Goal: Task Accomplishment & Management: Use online tool/utility

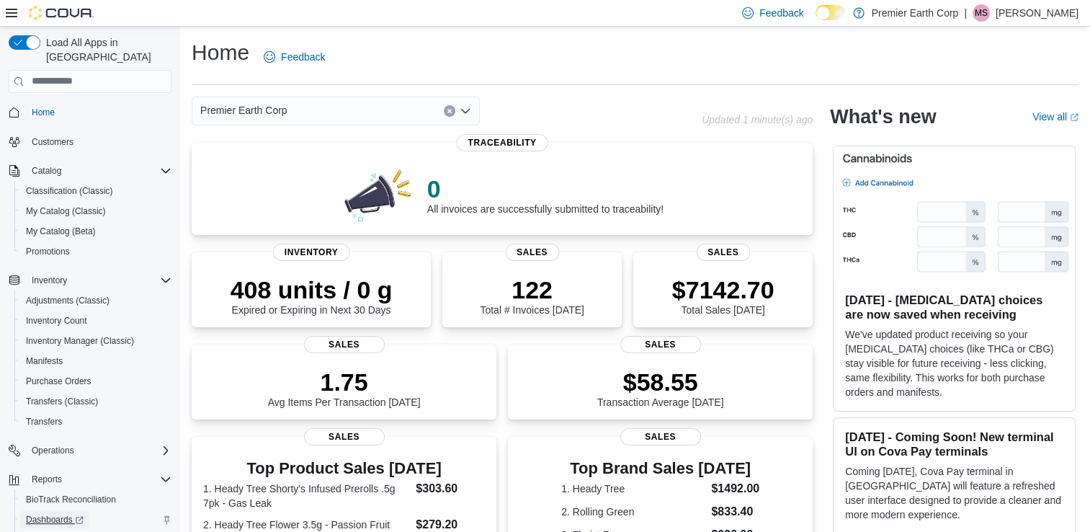
click at [46, 514] on span "Dashboards" at bounding box center [55, 520] width 58 height 12
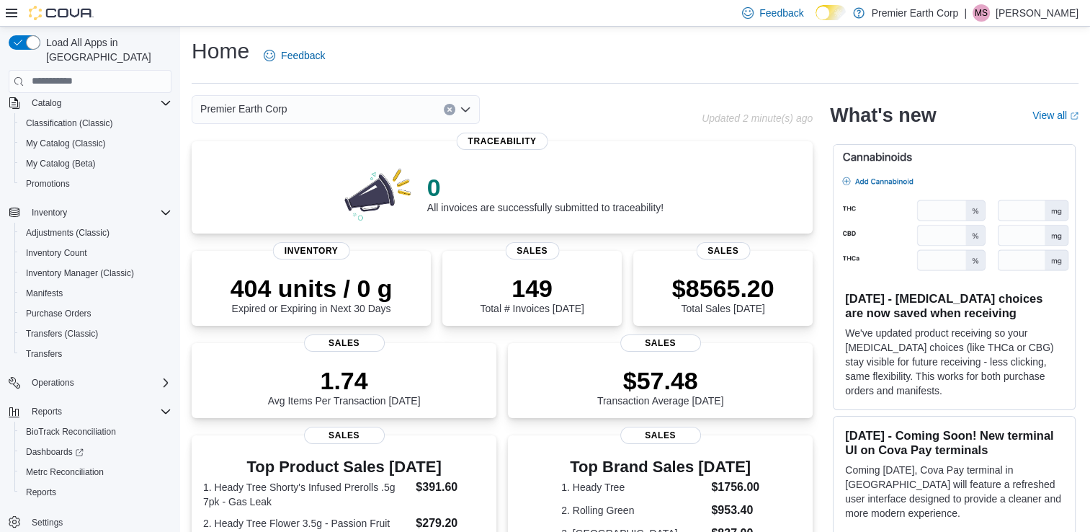
scroll to position [68, 0]
click at [47, 486] on span "Reports" at bounding box center [41, 492] width 30 height 12
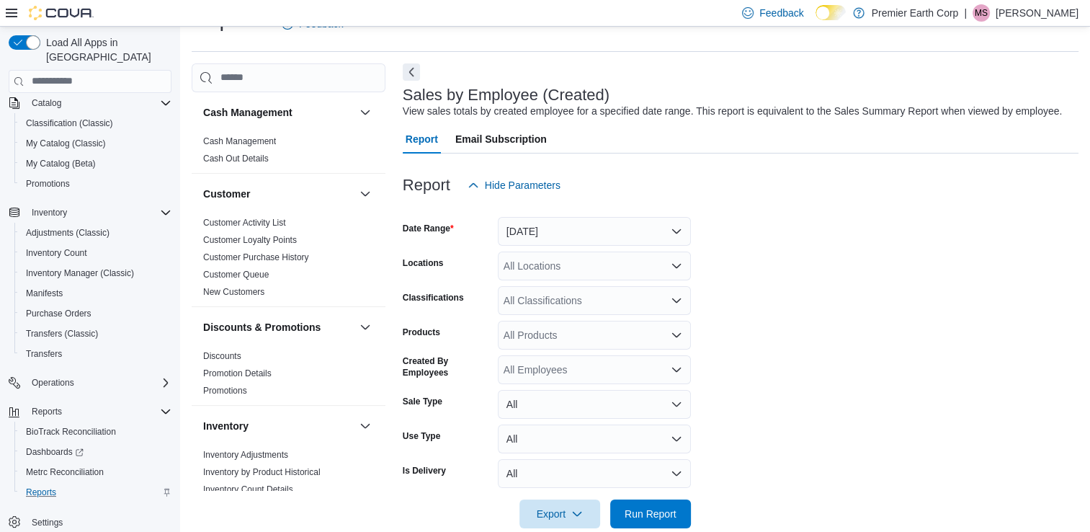
scroll to position [58, 0]
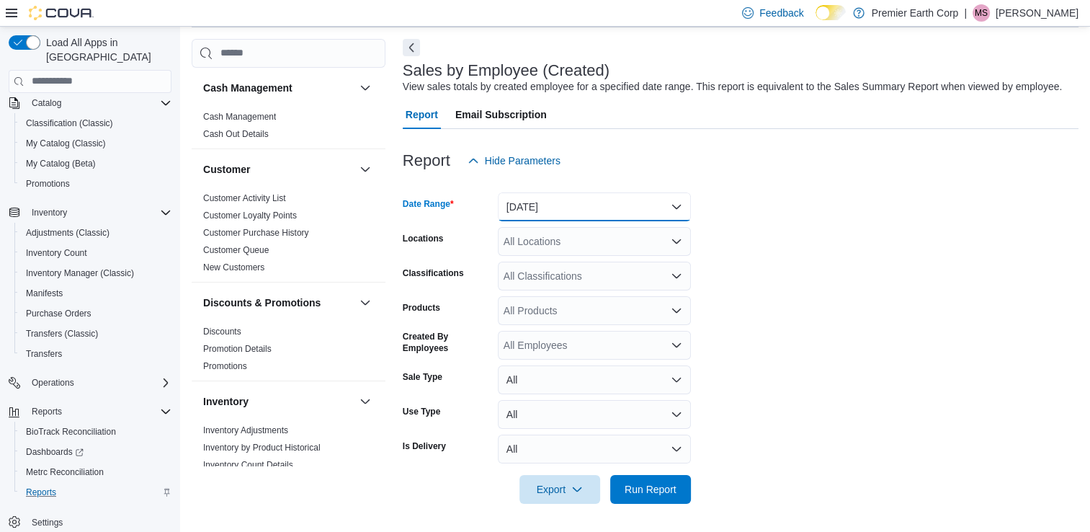
click at [539, 209] on button "[DATE]" at bounding box center [594, 206] width 193 height 29
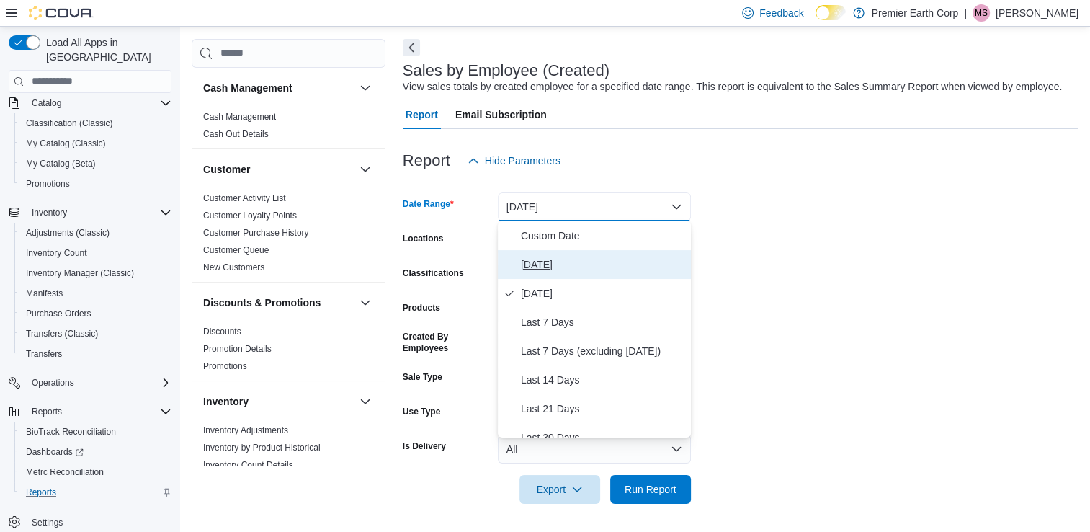
click at [553, 269] on span "[DATE]" at bounding box center [603, 264] width 164 height 17
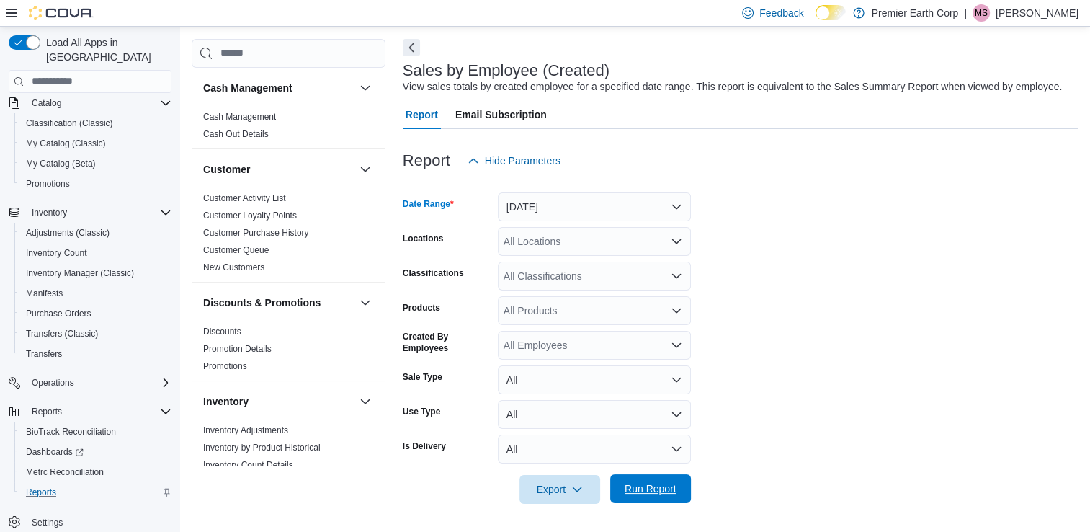
click at [650, 496] on span "Run Report" at bounding box center [650, 488] width 63 height 29
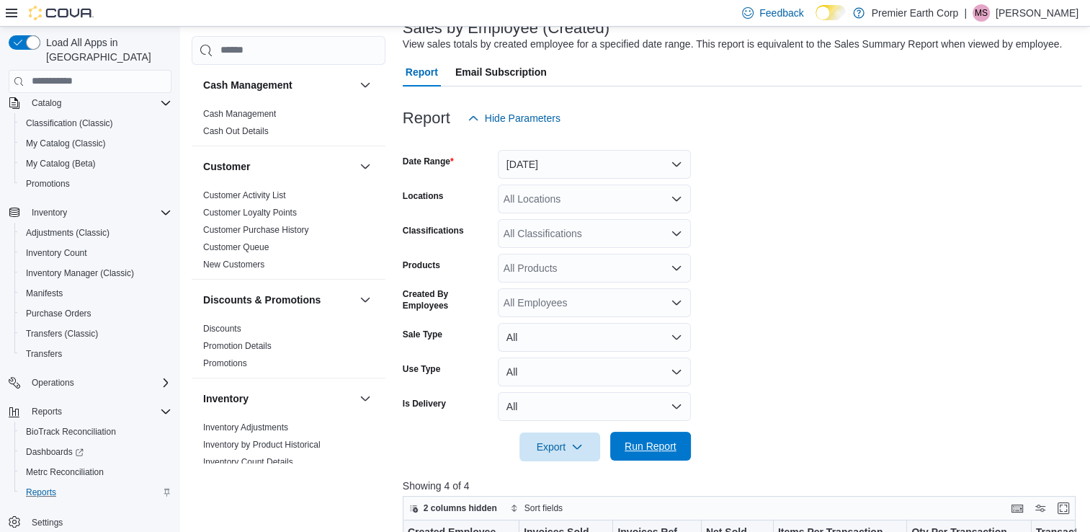
scroll to position [66, 0]
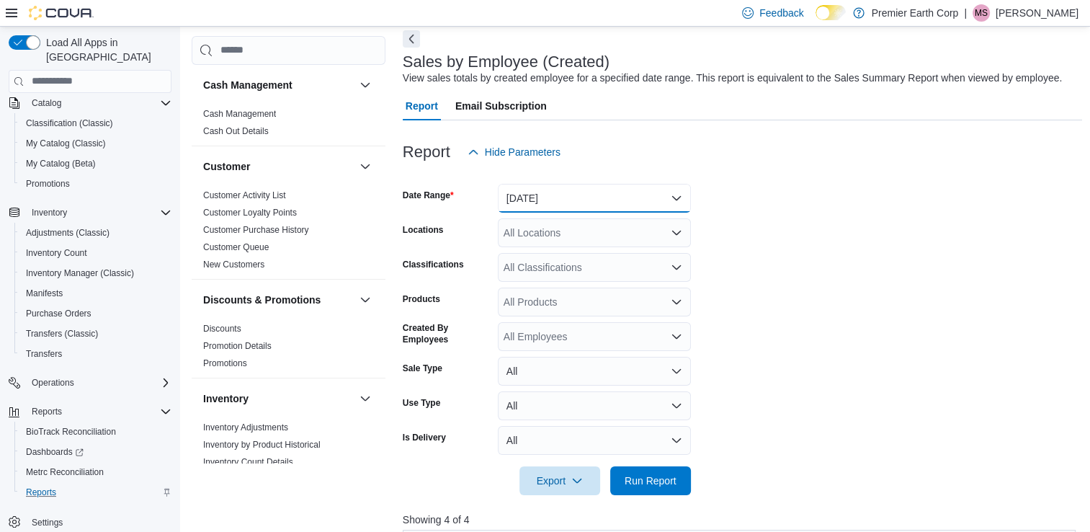
click at [563, 193] on button "[DATE]" at bounding box center [594, 198] width 193 height 29
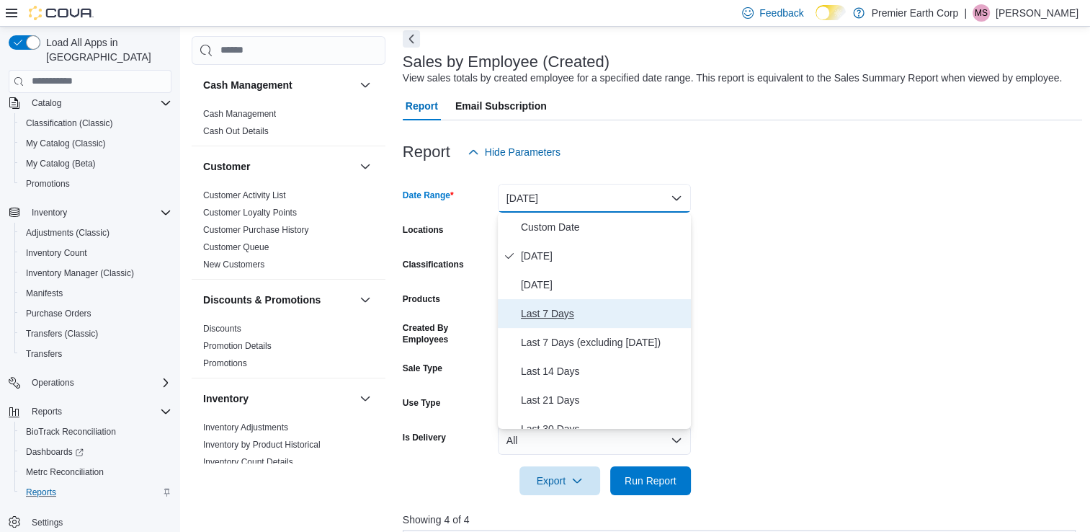
click at [542, 320] on span "Last 7 Days" at bounding box center [603, 313] width 164 height 17
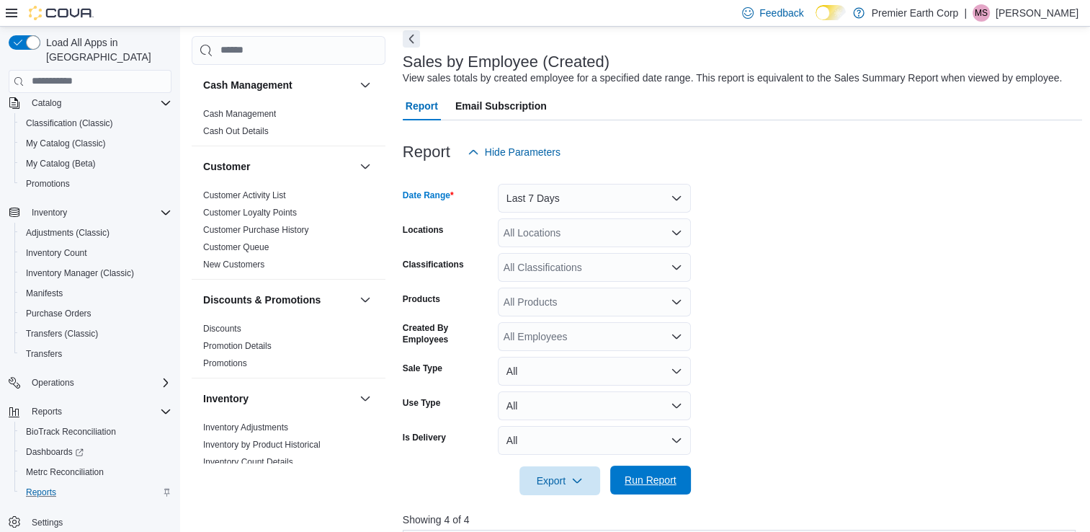
click at [650, 473] on span "Run Report" at bounding box center [651, 480] width 52 height 14
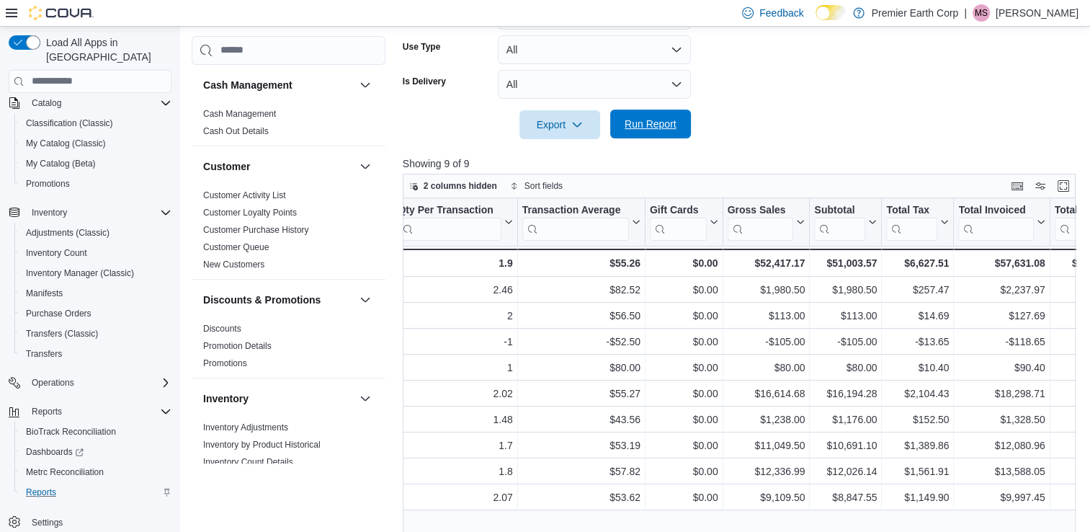
scroll to position [0, 517]
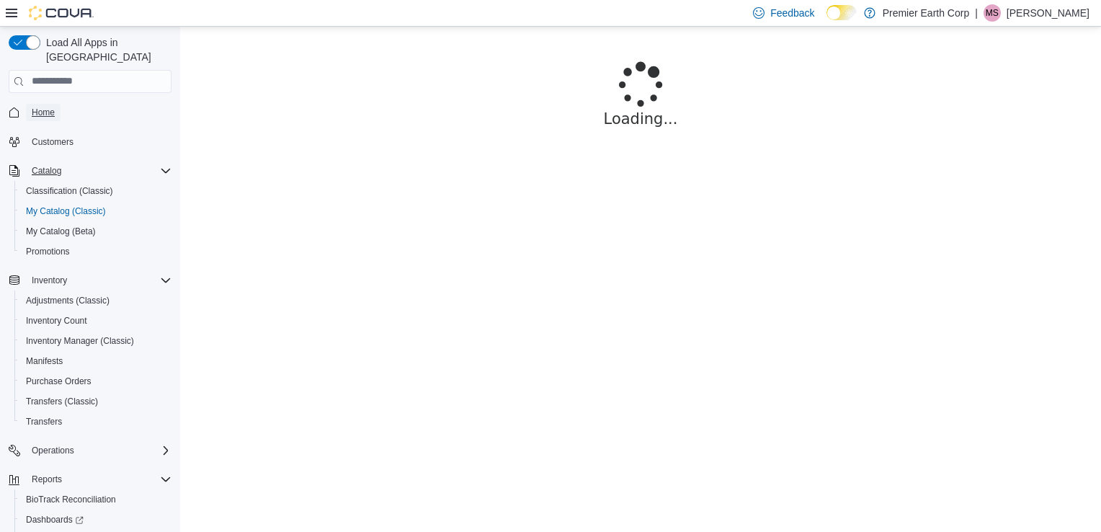
click at [37, 107] on span "Home" at bounding box center [43, 113] width 23 height 12
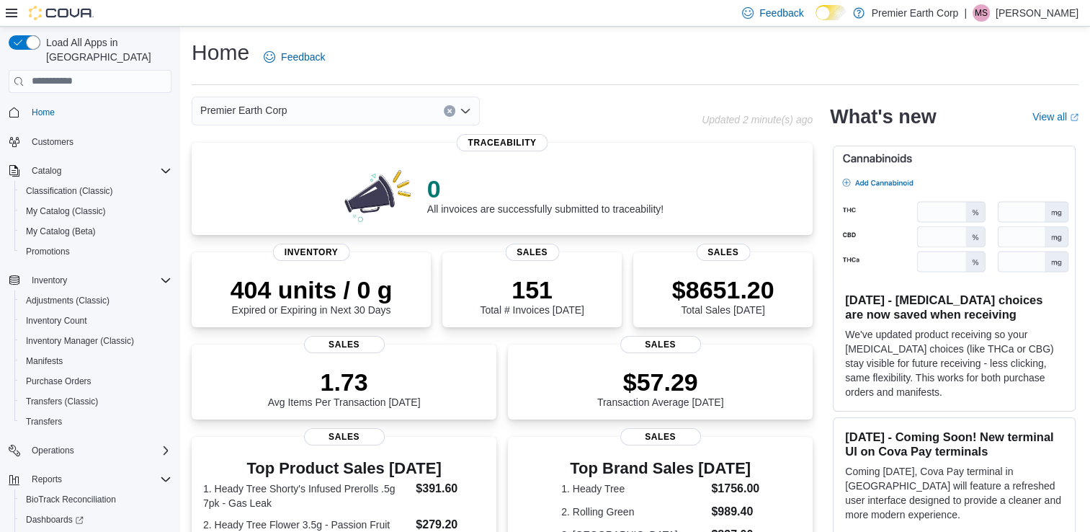
click at [568, 113] on div "Premier Earth Corp" at bounding box center [447, 111] width 510 height 29
click at [586, 99] on div "Premier Earth Corp" at bounding box center [447, 111] width 510 height 29
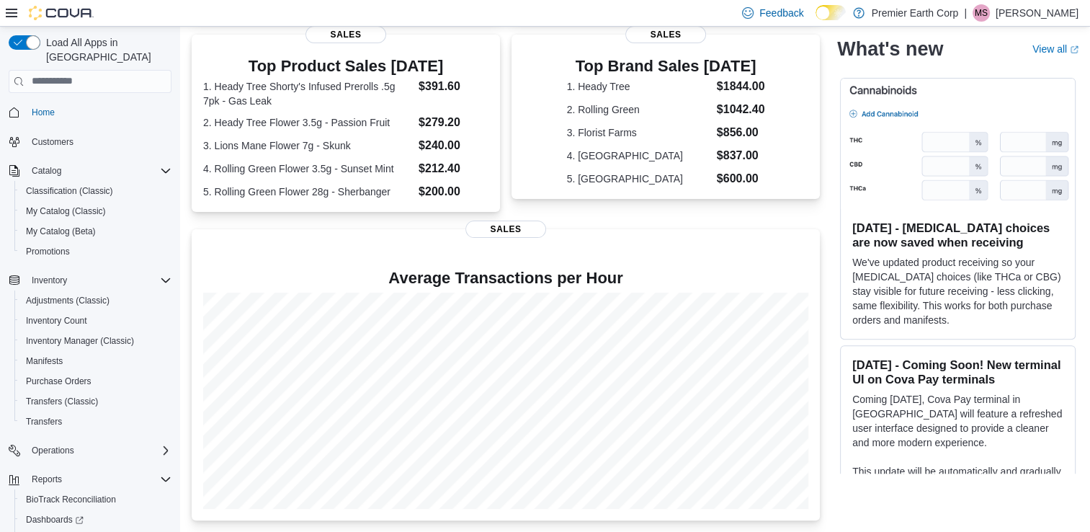
scroll to position [21, 0]
